Goal: Information Seeking & Learning: Check status

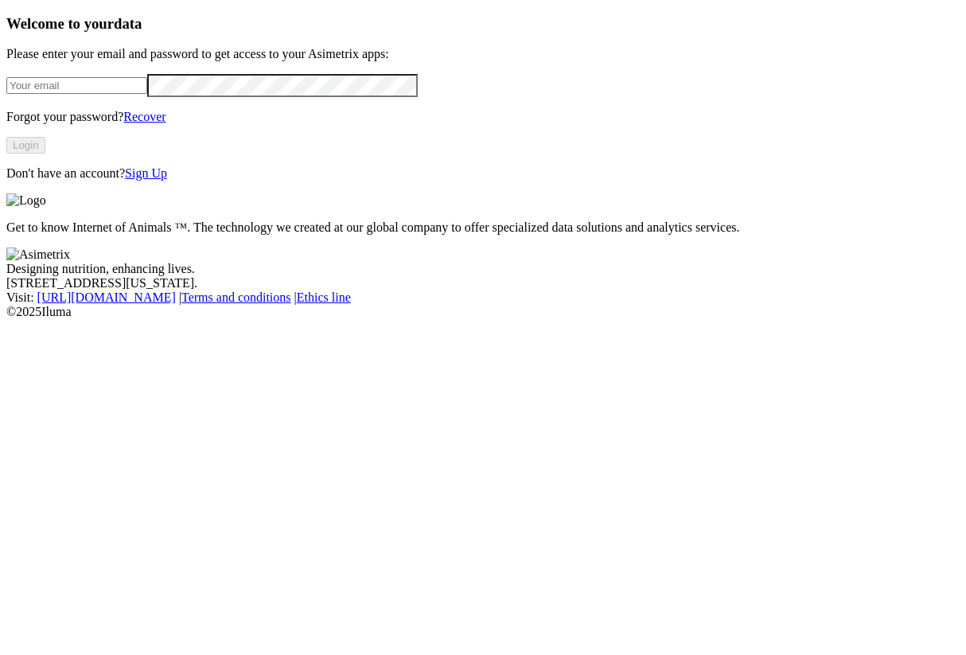
click at [255, 97] on form at bounding box center [482, 85] width 953 height 23
click at [147, 94] on input "email" at bounding box center [76, 85] width 141 height 17
type input "[PERSON_NAME][EMAIL_ADDRESS][PERSON_NAME][PERSON_NAME][DOMAIN_NAME]"
click at [45, 154] on button "Login" at bounding box center [25, 145] width 39 height 17
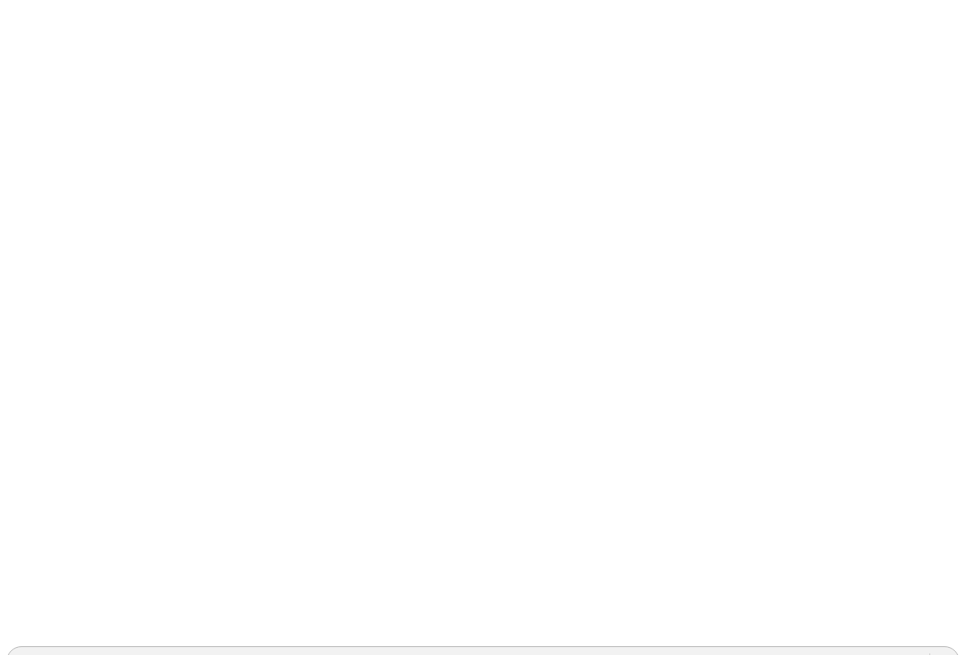
click at [930, 647] on div at bounding box center [944, 661] width 29 height 29
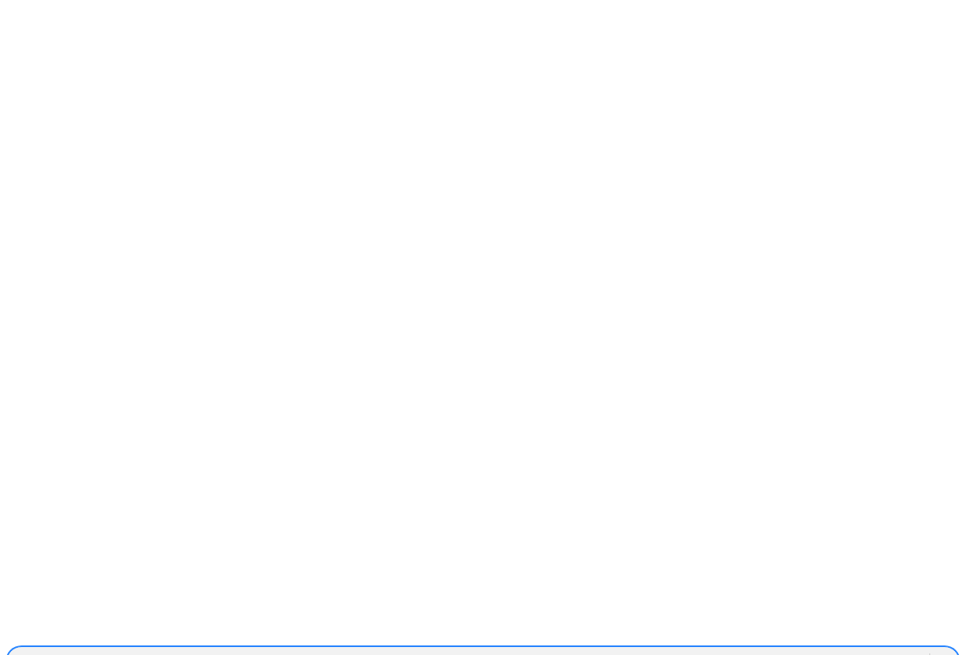
type input "exper"
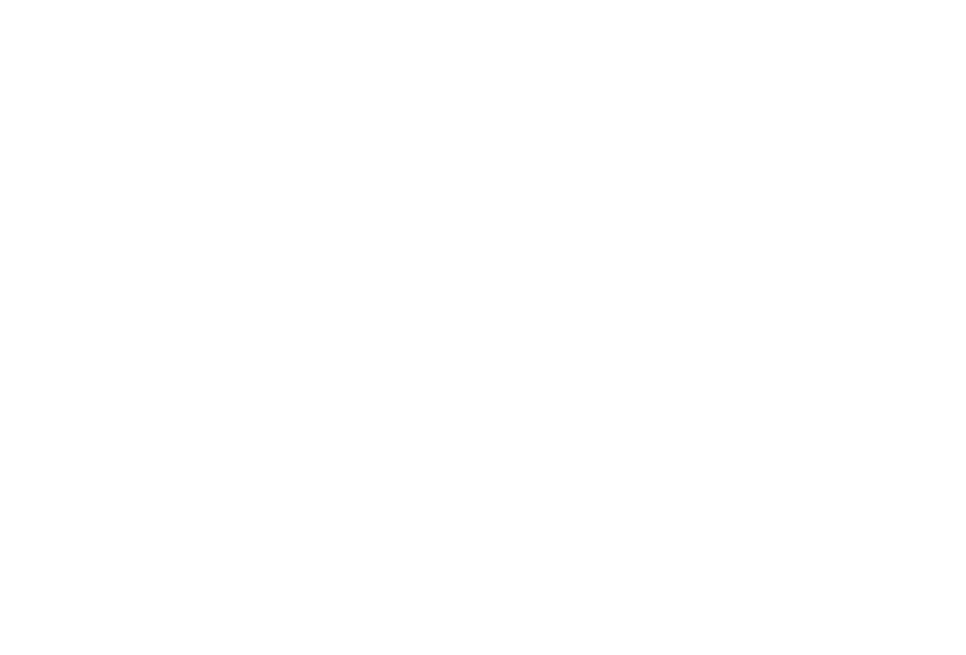
scroll to position [711, 0]
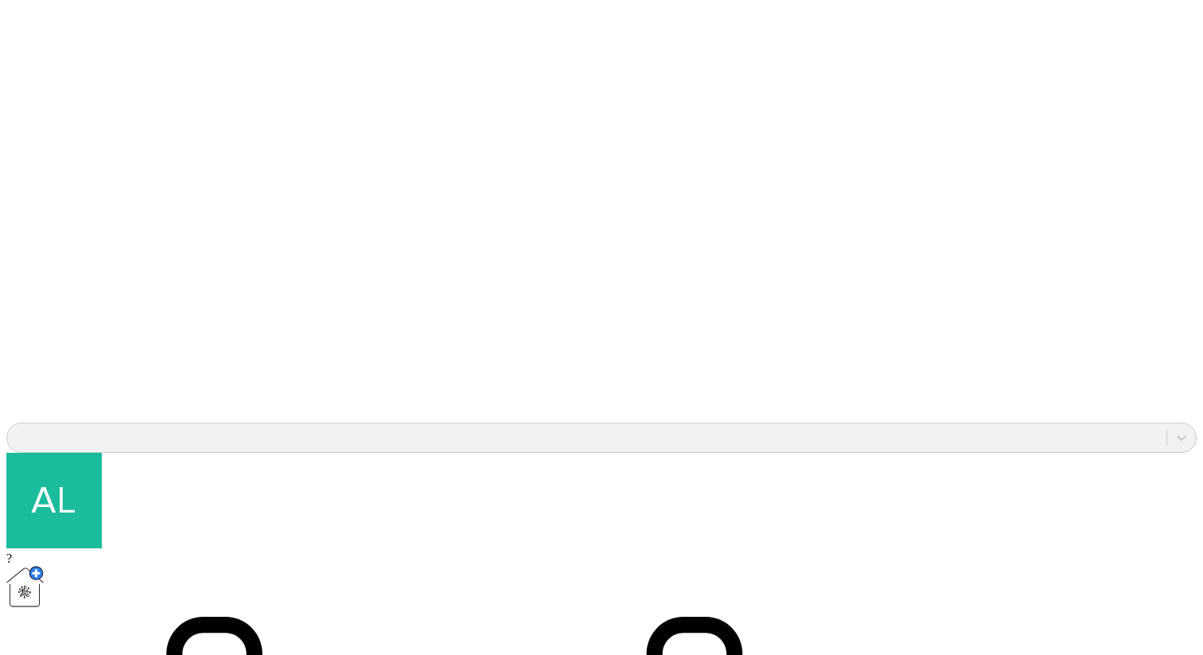
scroll to position [1244, 0]
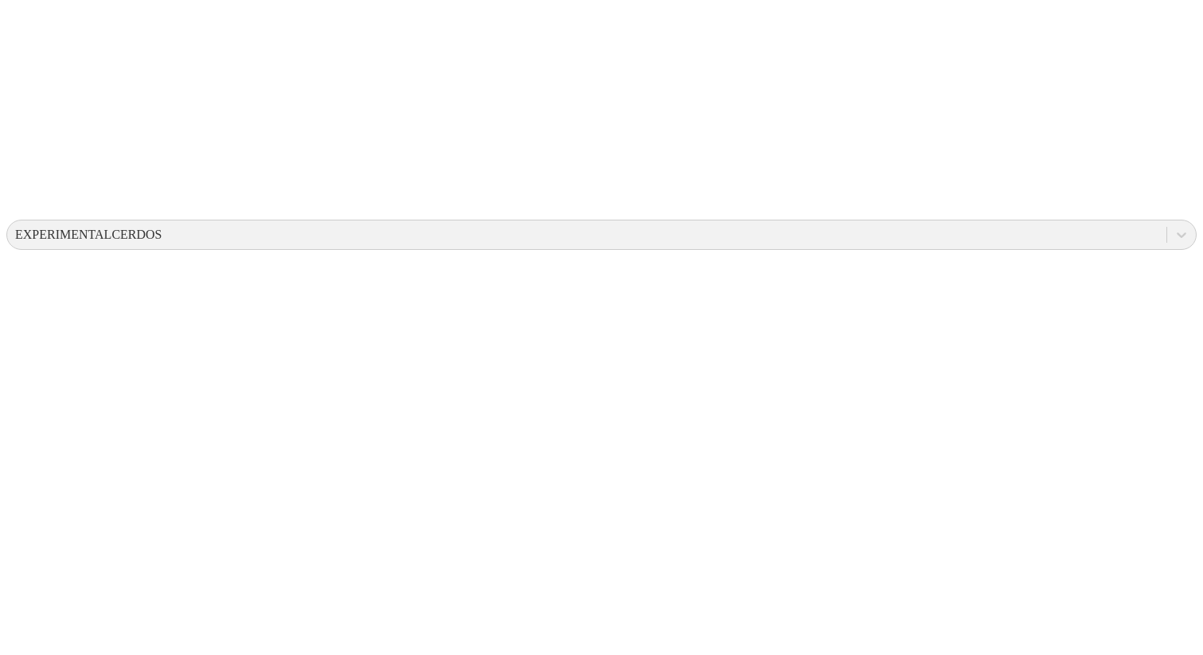
scroll to position [427, 0]
drag, startPoint x: 503, startPoint y: 156, endPoint x: 503, endPoint y: 355, distance: 198.8
drag, startPoint x: 97, startPoint y: 157, endPoint x: 181, endPoint y: 517, distance: 369.3
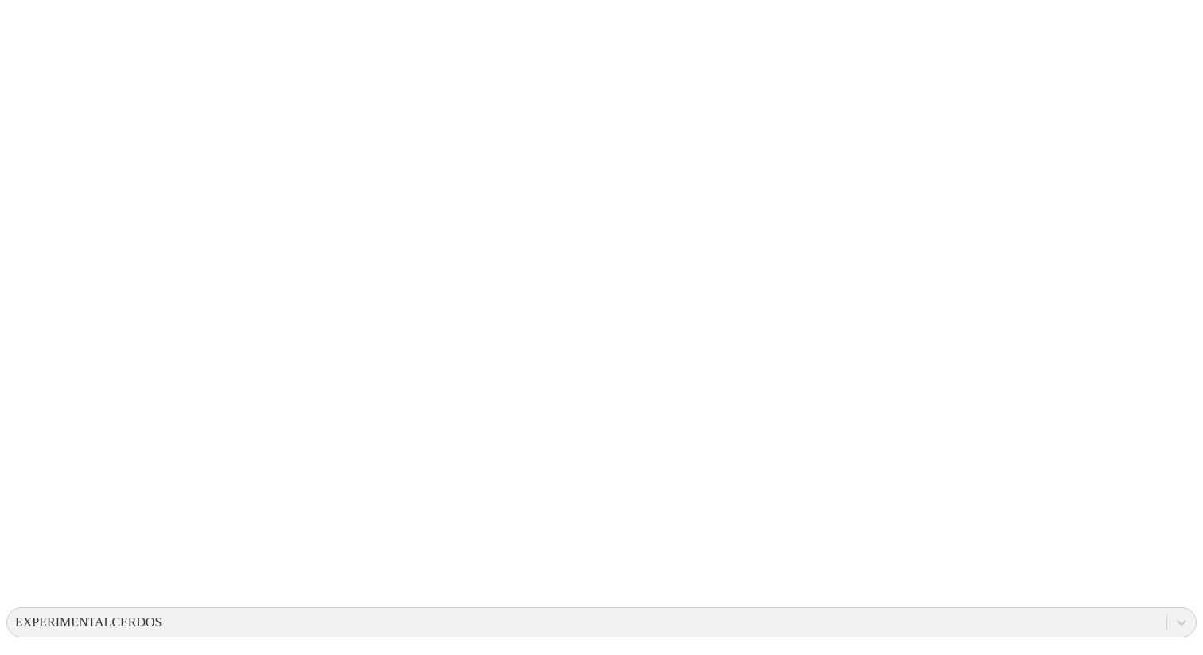
scroll to position [0, 0]
